Goal: Information Seeking & Learning: Learn about a topic

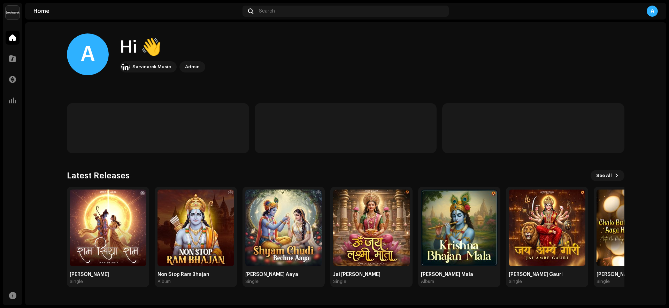
click at [339, 88] on div "A Hi 👋 Sarvinarck Music Admin Latest Releases See All Ram Siya Ram Single Non S…" at bounding box center [345, 160] width 557 height 276
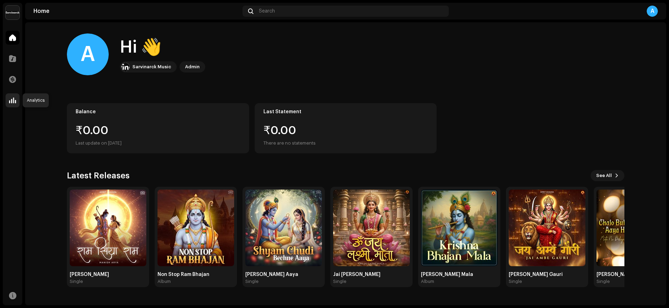
click at [15, 98] on span at bounding box center [12, 101] width 7 height 6
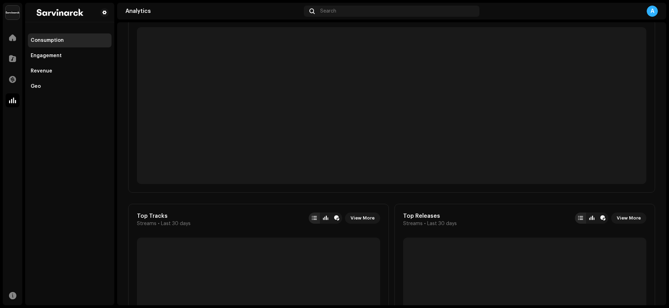
scroll to position [72, 0]
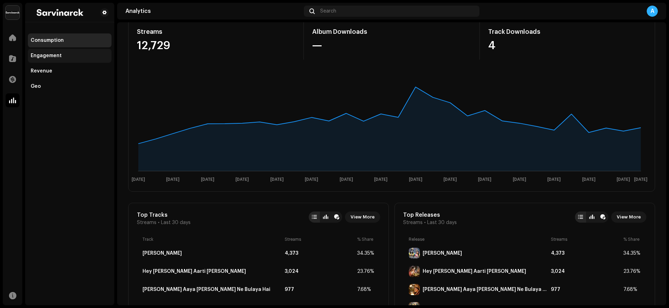
click at [72, 54] on div "Engagement" at bounding box center [70, 56] width 78 height 6
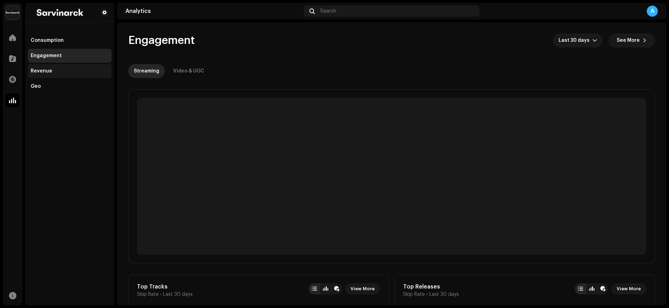
click at [79, 71] on div "Revenue" at bounding box center [70, 71] width 78 height 6
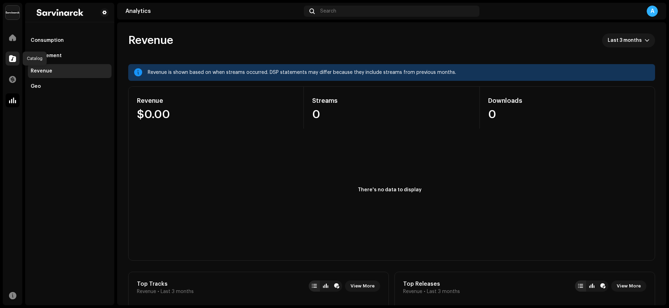
click at [14, 60] on span at bounding box center [12, 59] width 7 height 6
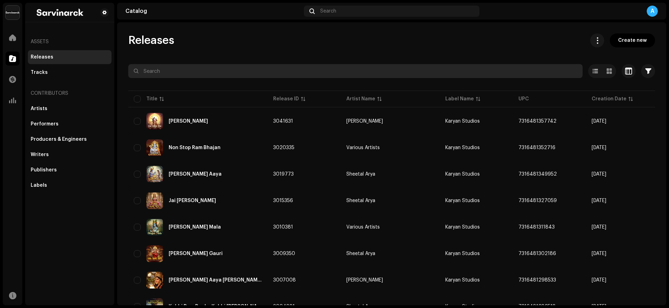
click at [277, 68] on input "text" at bounding box center [355, 71] width 454 height 14
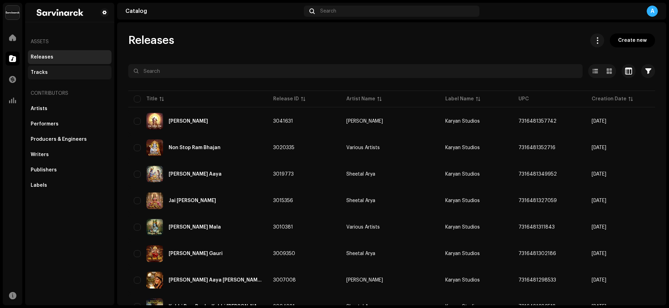
click at [56, 75] on div "Tracks" at bounding box center [70, 72] width 84 height 14
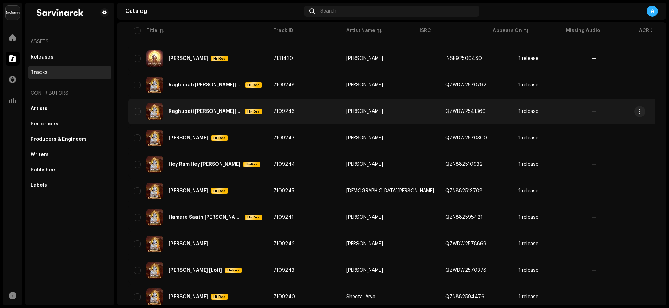
scroll to position [148, 0]
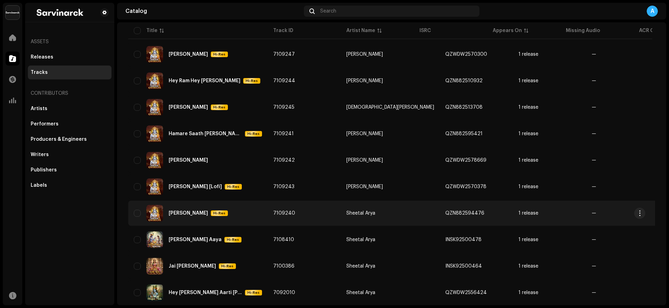
click at [194, 212] on div "[PERSON_NAME]" at bounding box center [188, 213] width 39 height 5
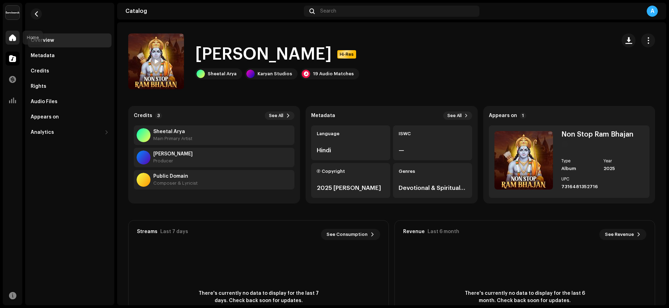
click at [16, 40] on div at bounding box center [13, 38] width 14 height 14
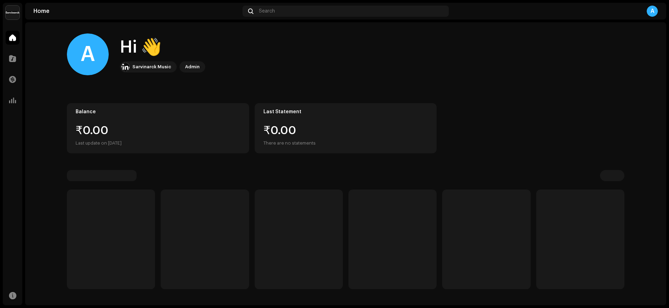
click at [354, 53] on div "A Hi 👋 Sarvinarck Music Admin" at bounding box center [345, 54] width 557 height 42
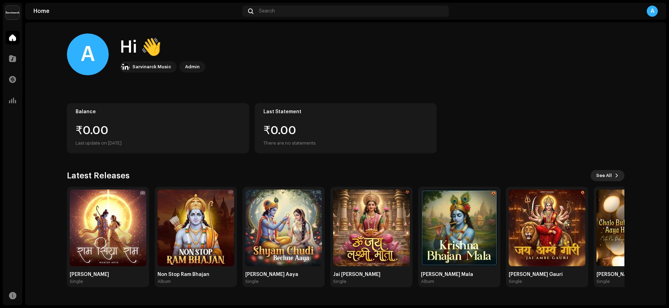
click at [616, 171] on button "See All" at bounding box center [607, 175] width 34 height 11
click at [10, 103] on span at bounding box center [12, 101] width 7 height 6
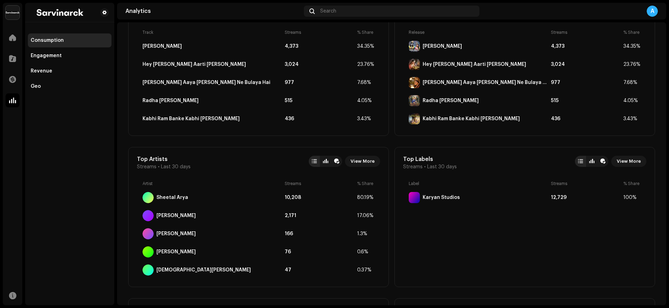
scroll to position [264, 0]
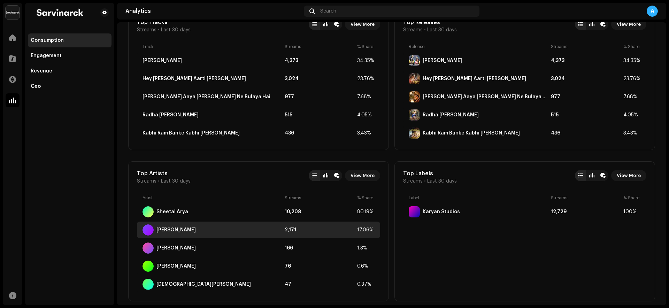
click at [173, 231] on div "[PERSON_NAME]" at bounding box center [175, 230] width 39 height 6
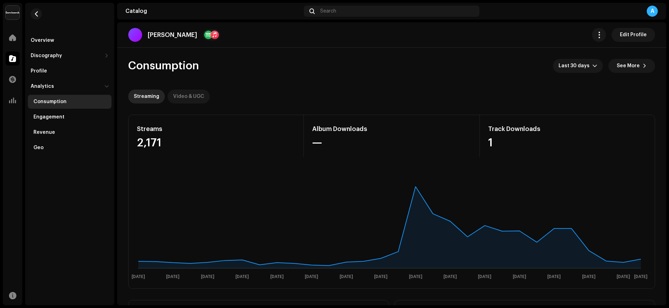
click at [189, 95] on div "Video & UGC" at bounding box center [188, 97] width 31 height 14
click at [37, 11] on span "button" at bounding box center [36, 14] width 5 height 6
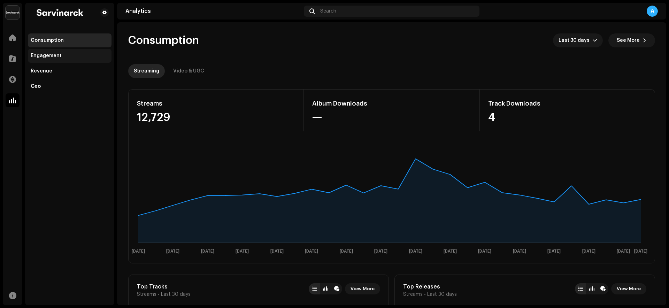
click at [76, 55] on div "Engagement" at bounding box center [70, 56] width 78 height 6
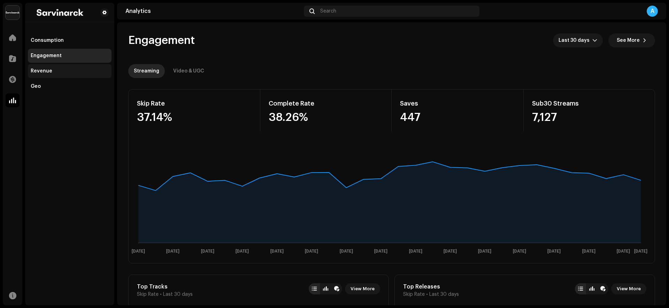
click at [52, 68] on div "Revenue" at bounding box center [70, 71] width 78 height 6
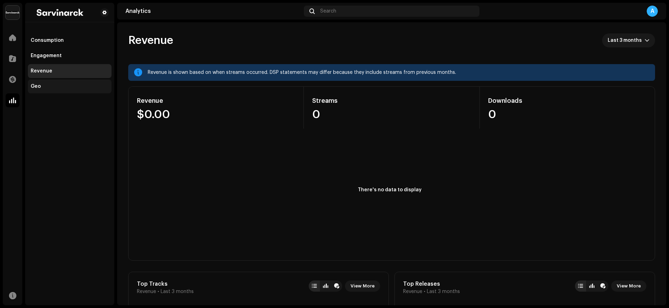
click at [52, 85] on div "Geo" at bounding box center [70, 87] width 78 height 6
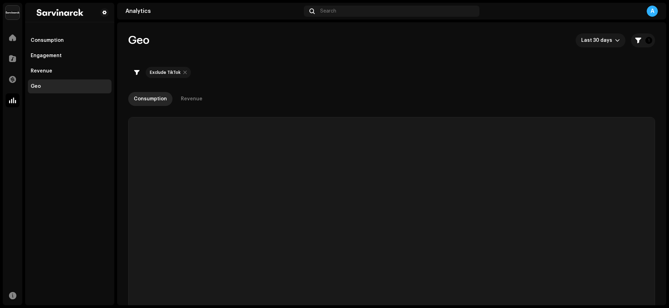
click at [183, 73] on div at bounding box center [184, 73] width 3 height 6
checkbox input "false"
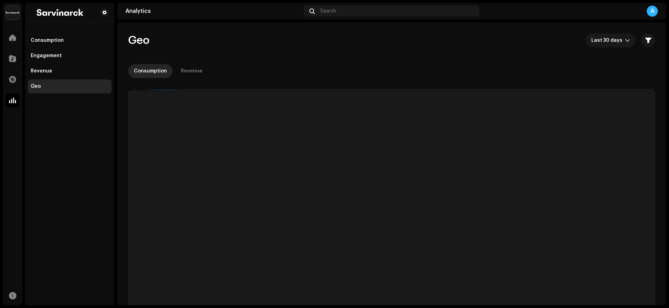
click at [330, 66] on div "Consumption Revenue" at bounding box center [391, 71] width 527 height 14
click at [7, 36] on div at bounding box center [13, 38] width 14 height 14
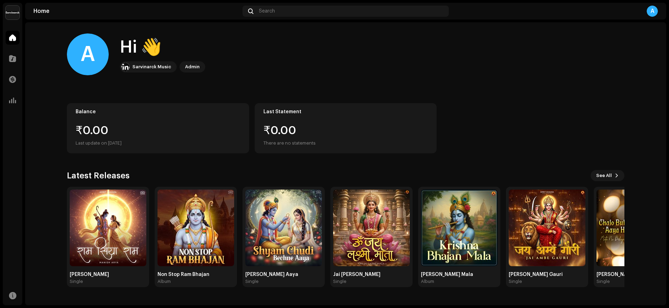
click at [274, 64] on div "A Hi 👋 Sarvinarck Music Admin" at bounding box center [345, 54] width 557 height 42
click at [277, 63] on div "A Hi 👋 Sarvinarck Music Admin" at bounding box center [345, 54] width 557 height 42
click at [492, 68] on div "A Hi 👋 Sarvinarck Music Admin" at bounding box center [345, 54] width 557 height 42
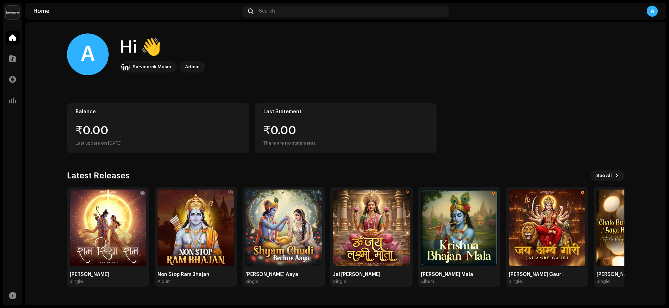
click at [492, 68] on div "A Hi 👋 Sarvinarck Music Admin" at bounding box center [345, 54] width 557 height 42
click at [443, 87] on div "A Hi 👋 Sarvinarck Music Admin Balance ₹0.00 Last update on [DATE] Last Statemen…" at bounding box center [345, 160] width 557 height 276
click at [603, 171] on span "See All" at bounding box center [604, 176] width 16 height 14
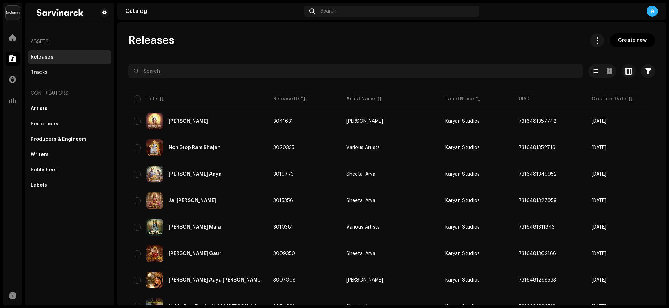
click at [59, 70] on div "Tracks" at bounding box center [70, 73] width 78 height 6
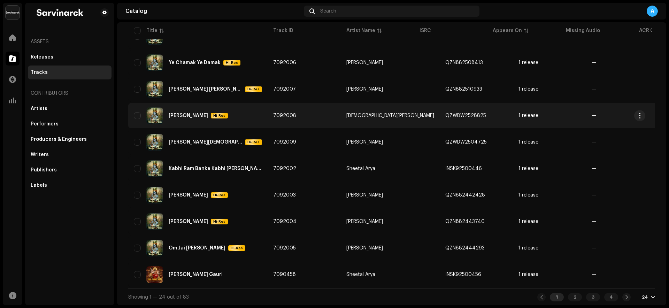
scroll to position [460, 0]
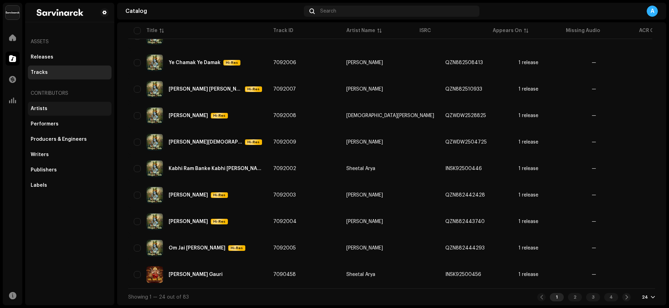
click at [54, 112] on div "Artists" at bounding box center [70, 109] width 84 height 14
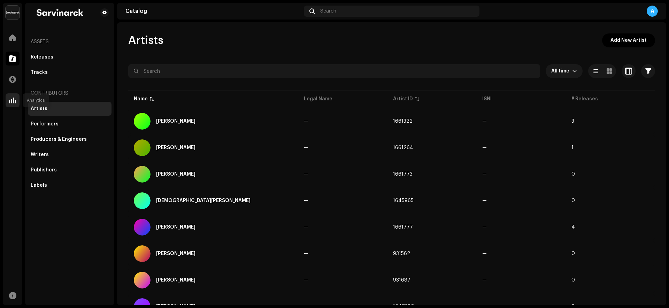
click at [15, 103] on span at bounding box center [12, 101] width 7 height 6
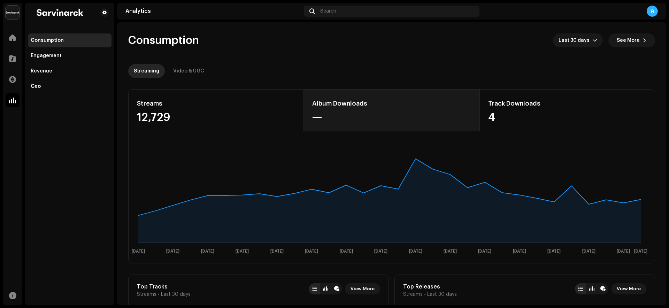
click at [344, 109] on div "Album Downloads" at bounding box center [391, 103] width 158 height 11
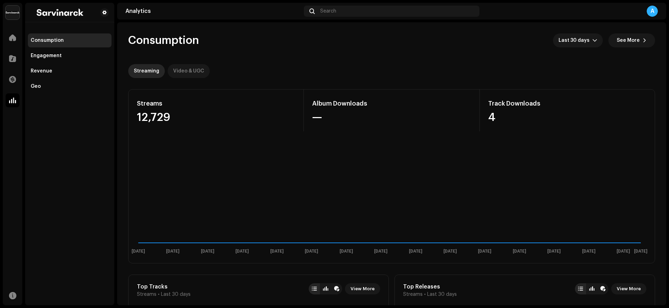
click at [177, 73] on div "Video & UGC" at bounding box center [188, 71] width 31 height 14
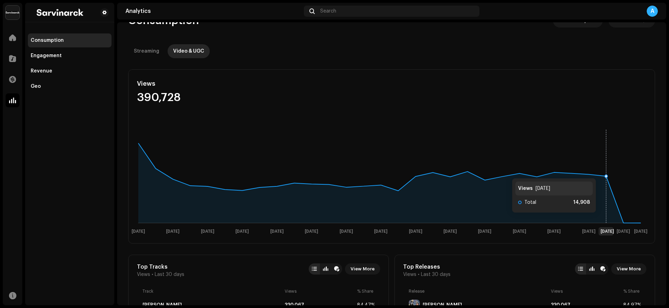
scroll to position [22, 0]
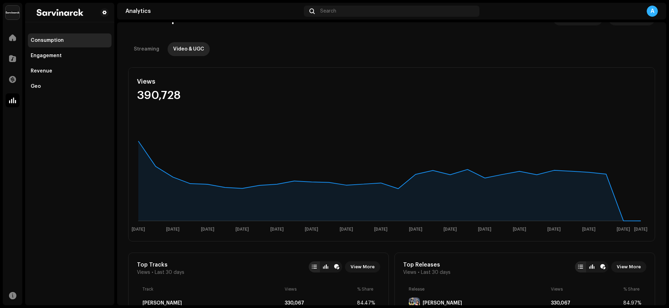
click at [455, 107] on div "Views 390,728" at bounding box center [392, 89] width 526 height 42
click at [146, 52] on div "Streaming" at bounding box center [146, 49] width 25 height 14
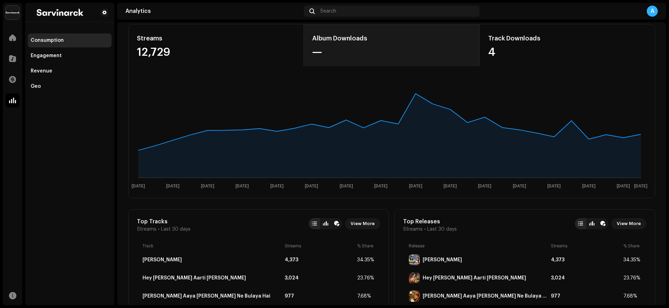
scroll to position [172, 0]
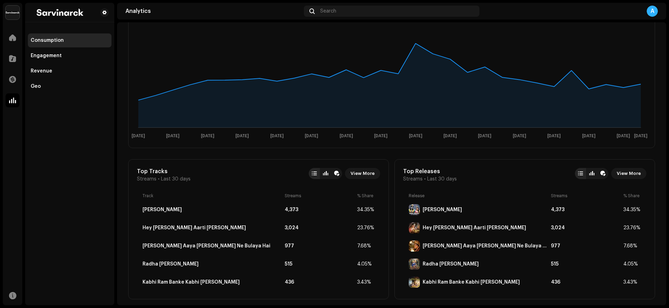
scroll to position [114, 0]
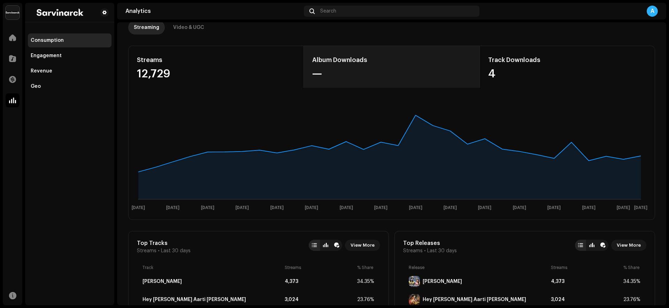
scroll to position [43, 0]
click at [411, 50] on div "Album Downloads —" at bounding box center [391, 67] width 175 height 42
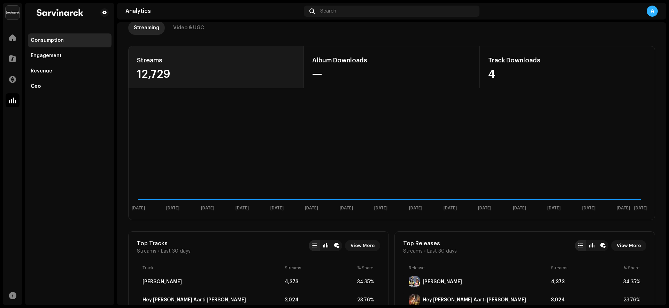
click at [210, 61] on div "Streams" at bounding box center [216, 60] width 158 height 11
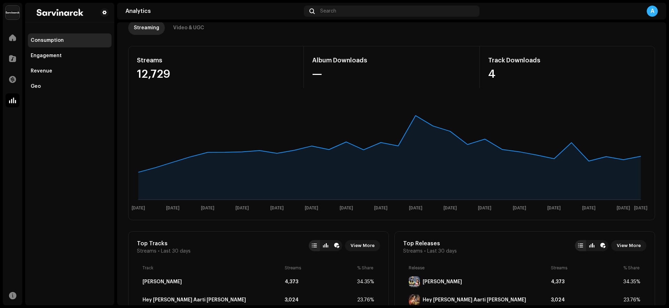
click at [259, 34] on div "Streaming Video & UGC" at bounding box center [391, 28] width 527 height 14
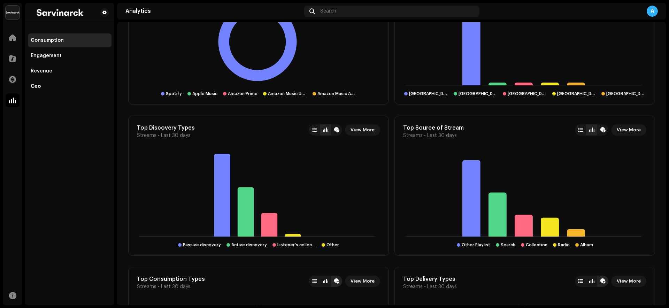
click at [390, 161] on div "Top Tracks Streams • Last 30 days View More Track Streams % Share Radhe Krishna…" at bounding box center [391, 110] width 527 height 896
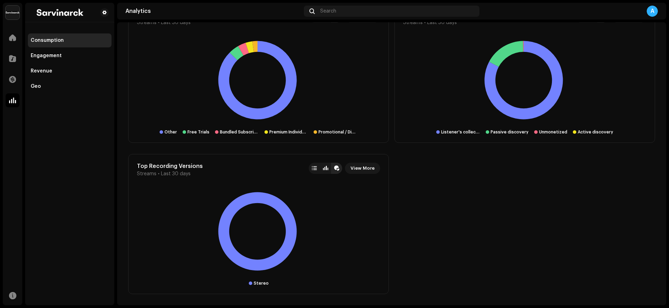
scroll to position [367, 0]
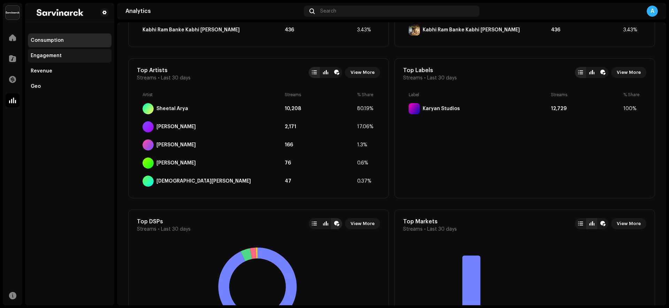
click at [72, 59] on div "Engagement" at bounding box center [70, 56] width 84 height 14
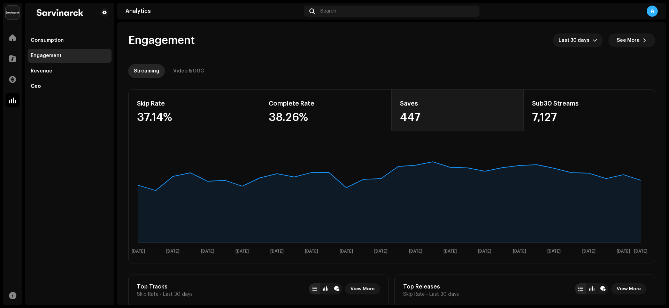
click at [430, 118] on div "447" at bounding box center [457, 117] width 115 height 11
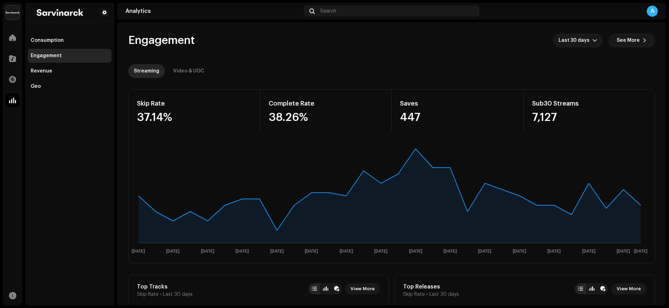
click at [236, 61] on re-o-engagement-dashboard-header "Engagement Last 30 days See More Streaming Video & UGC" at bounding box center [391, 52] width 527 height 61
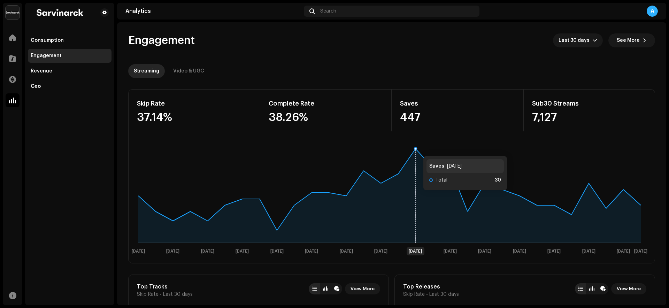
click at [416, 149] on icon at bounding box center [415, 148] width 3 height 3
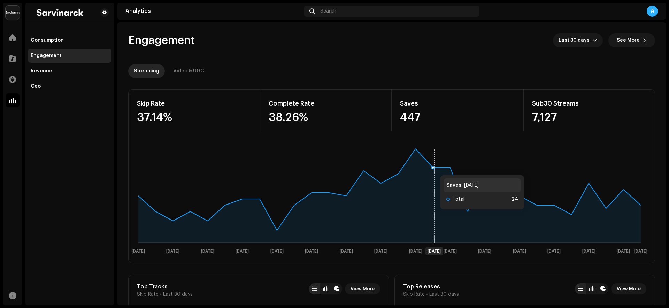
scroll to position [243, 0]
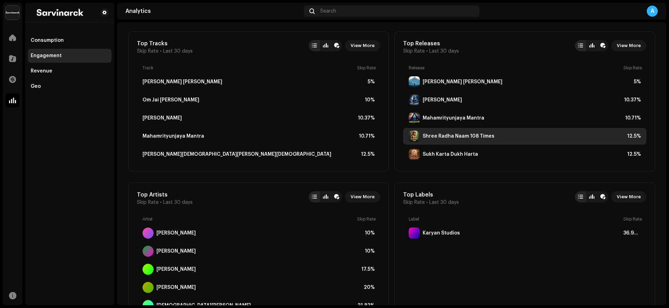
click at [457, 135] on div "Shree Radha Naam 108 Times" at bounding box center [458, 136] width 72 height 6
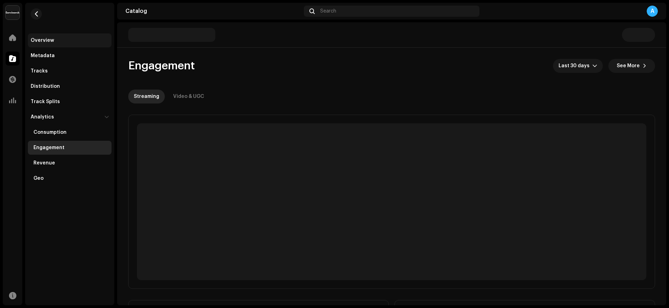
click at [41, 41] on div "Overview" at bounding box center [42, 41] width 23 height 6
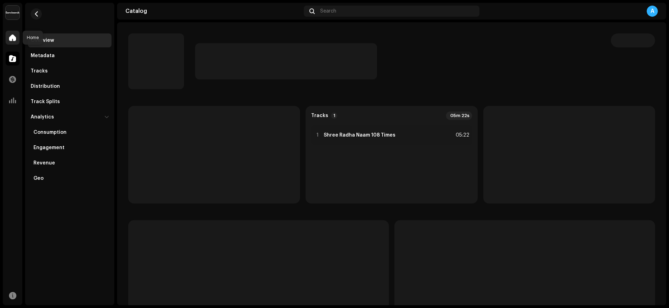
click at [12, 38] on span at bounding box center [12, 38] width 7 height 6
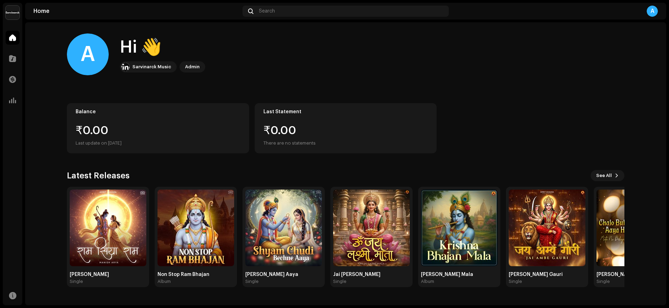
click at [358, 75] on div "A Hi 👋 Sarvinarck Music Admin" at bounding box center [345, 54] width 557 height 42
click at [358, 230] on img at bounding box center [371, 227] width 77 height 77
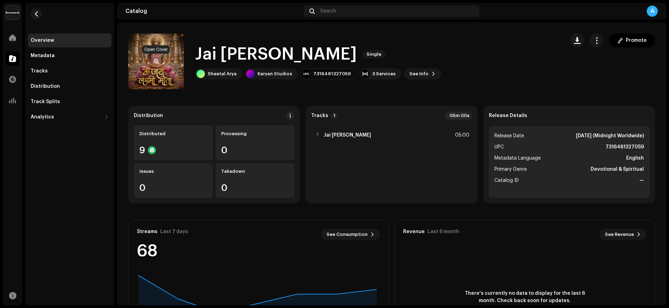
click at [154, 60] on span "button" at bounding box center [156, 62] width 5 height 6
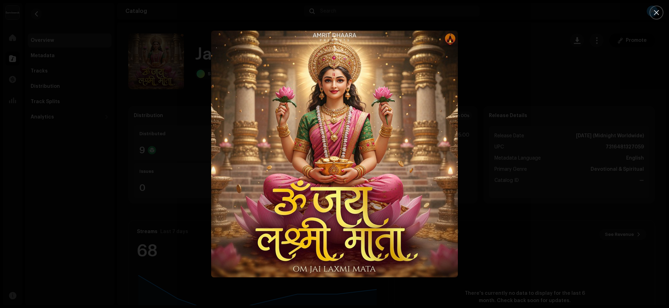
click at [520, 161] on div at bounding box center [334, 154] width 669 height 308
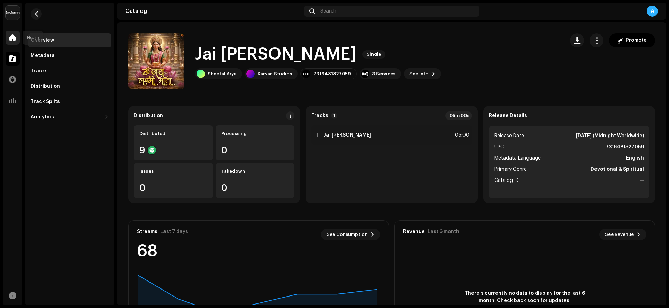
click at [12, 37] on span at bounding box center [12, 38] width 7 height 6
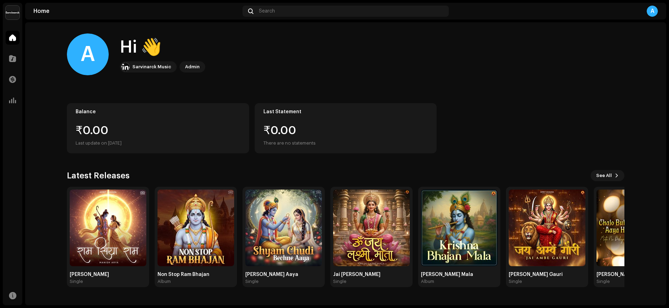
click at [389, 65] on div "A Hi 👋 Sarvinarck Music Admin" at bounding box center [345, 54] width 557 height 42
